Goal: Information Seeking & Learning: Learn about a topic

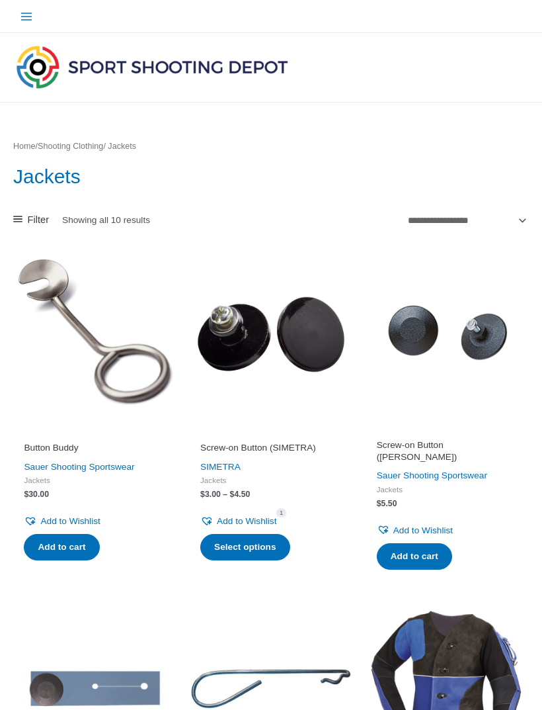
scroll to position [802, 0]
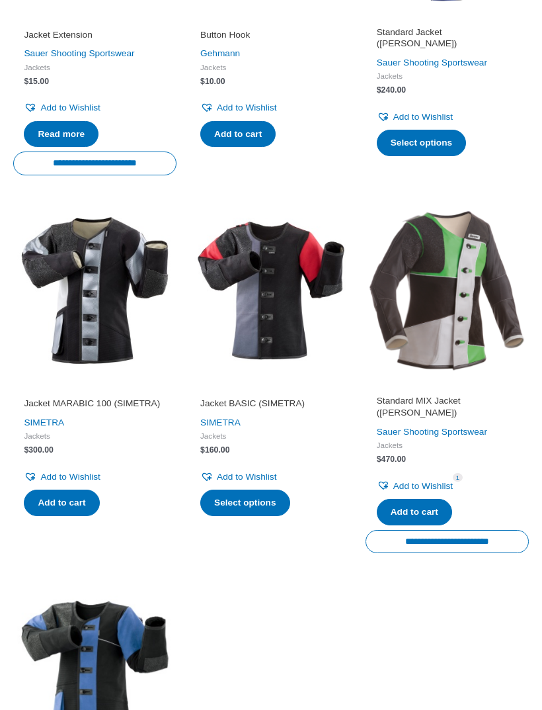
click at [423, 322] on img at bounding box center [447, 290] width 163 height 163
click at [391, 427] on link "Sauer Shooting Sportswear" at bounding box center [432, 432] width 110 height 10
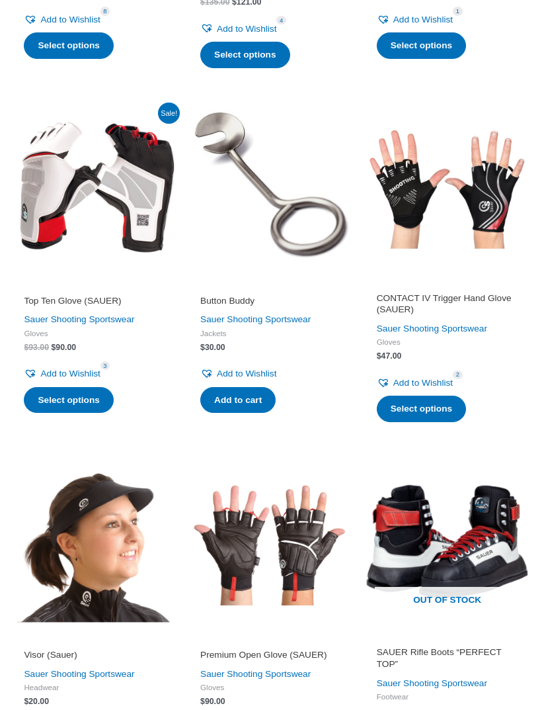
scroll to position [1372, 0]
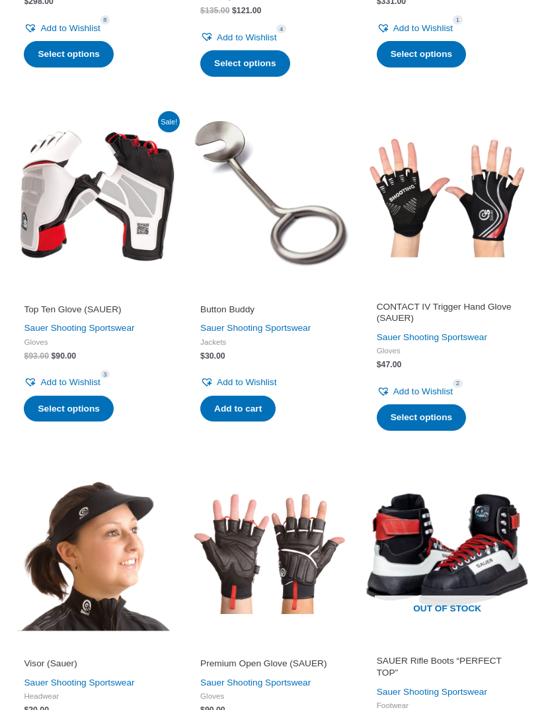
click at [36, 233] on img at bounding box center [94, 195] width 163 height 163
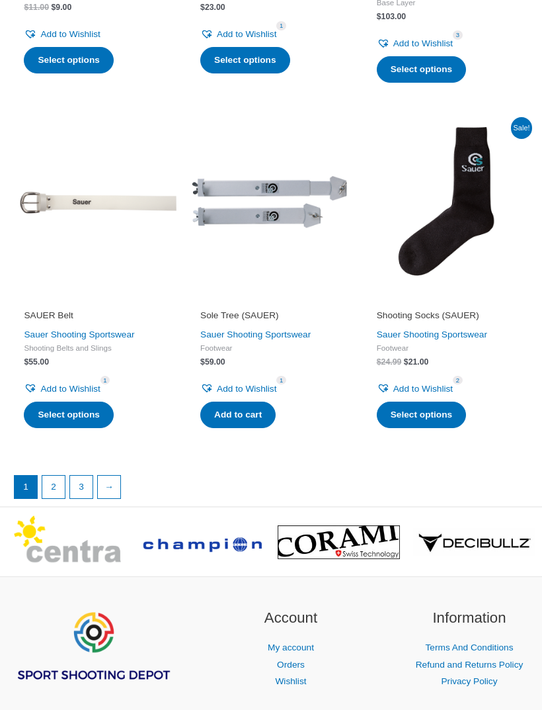
scroll to position [2436, 0]
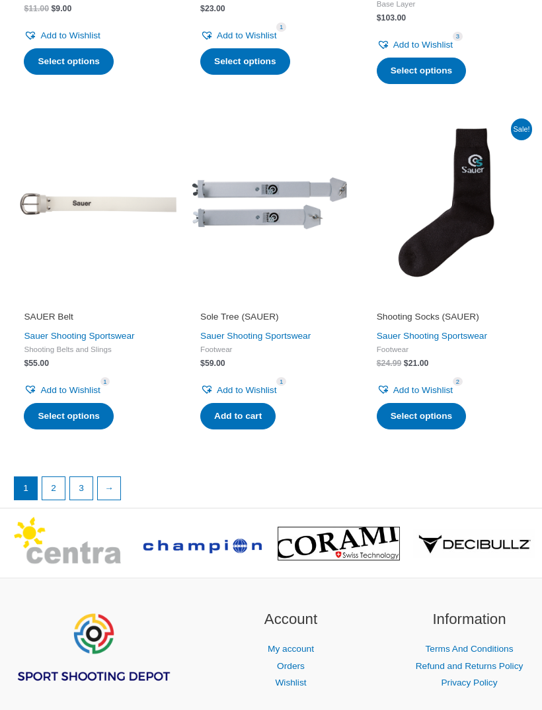
click at [59, 481] on link "2" at bounding box center [53, 488] width 22 height 22
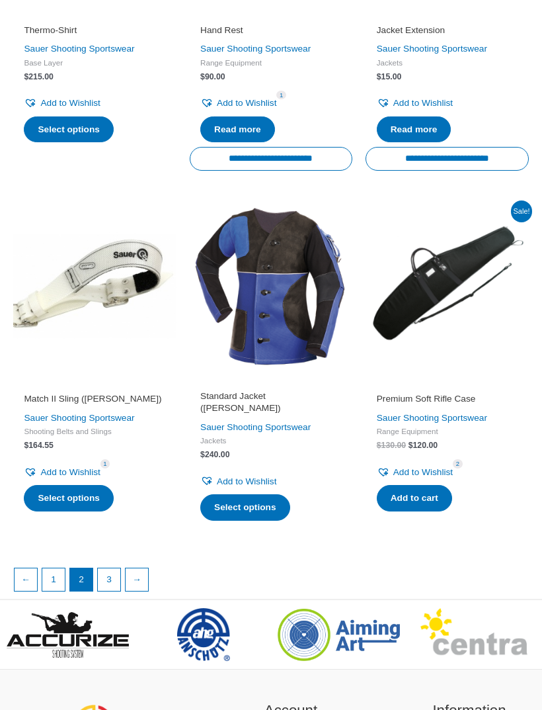
scroll to position [1496, 0]
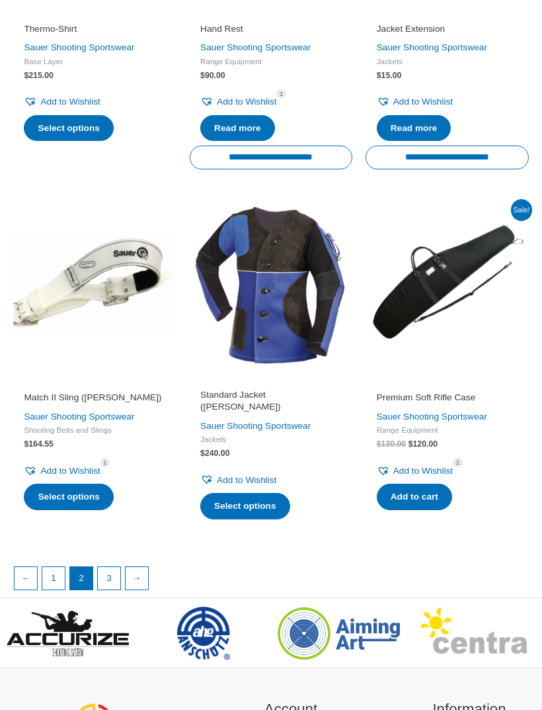
click at [112, 567] on link "3" at bounding box center [109, 578] width 22 height 22
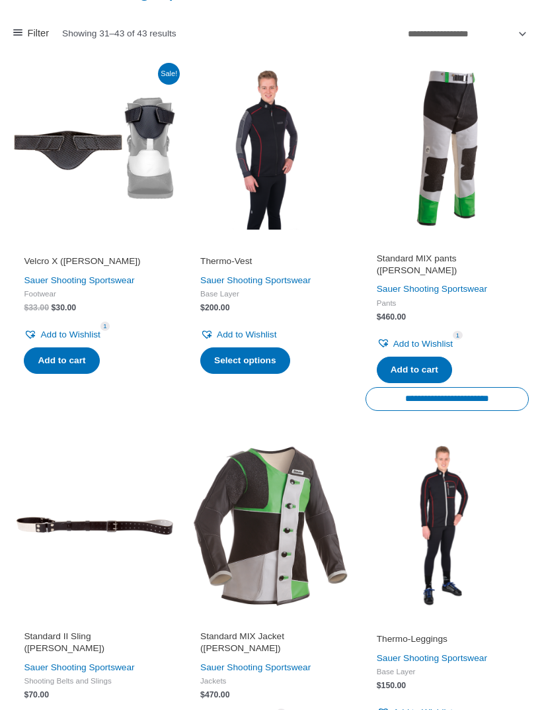
scroll to position [186, 0]
click at [475, 197] on img at bounding box center [447, 148] width 163 height 163
click at [470, 284] on link "Sauer Shooting Sportswear" at bounding box center [432, 289] width 110 height 10
click at [458, 155] on img at bounding box center [447, 147] width 163 height 163
